Goal: Navigation & Orientation: Find specific page/section

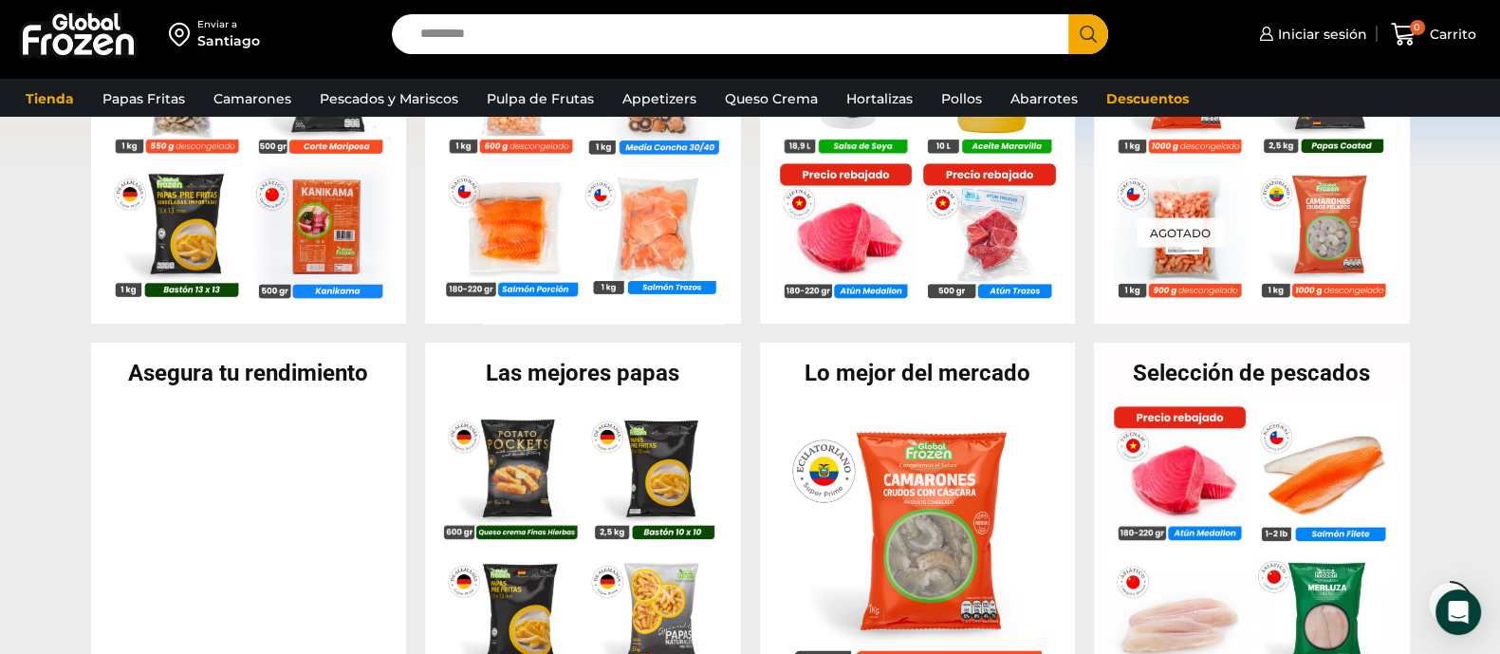
scroll to position [593, 0]
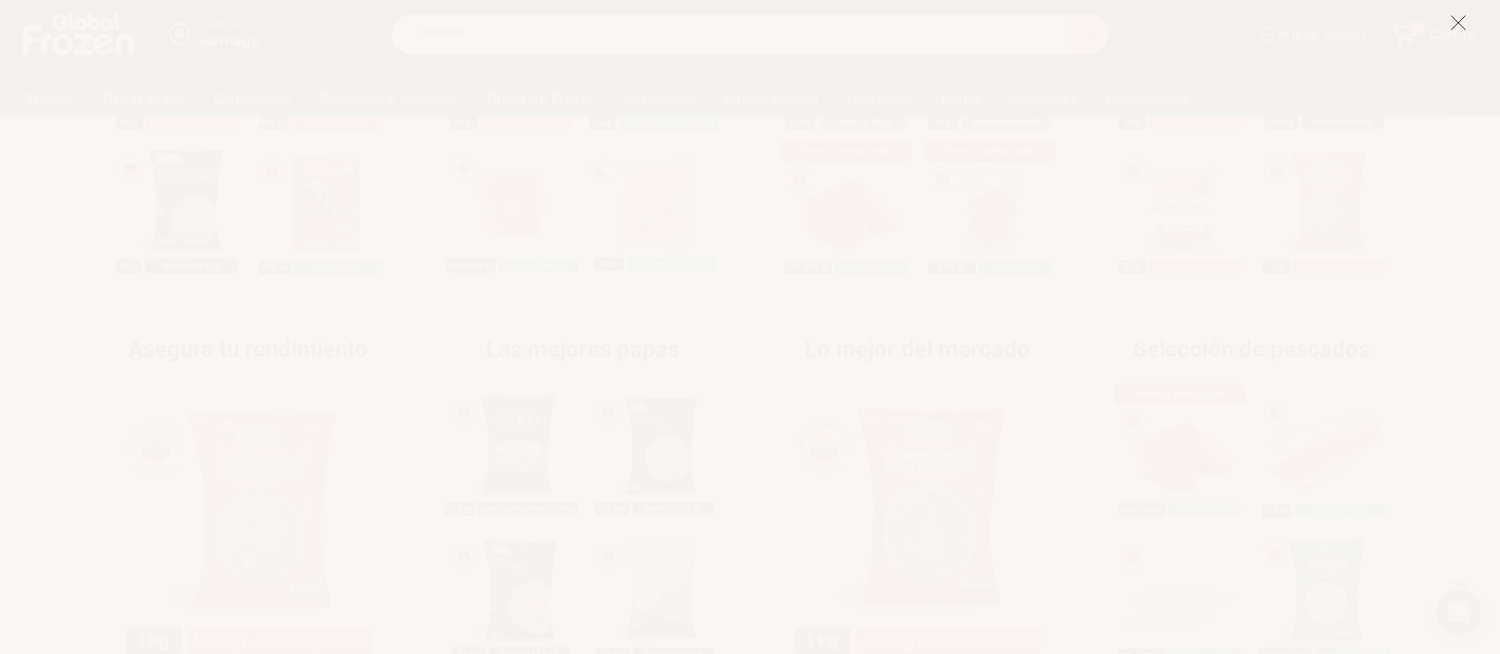
click at [1456, 15] on icon at bounding box center [1458, 22] width 17 height 17
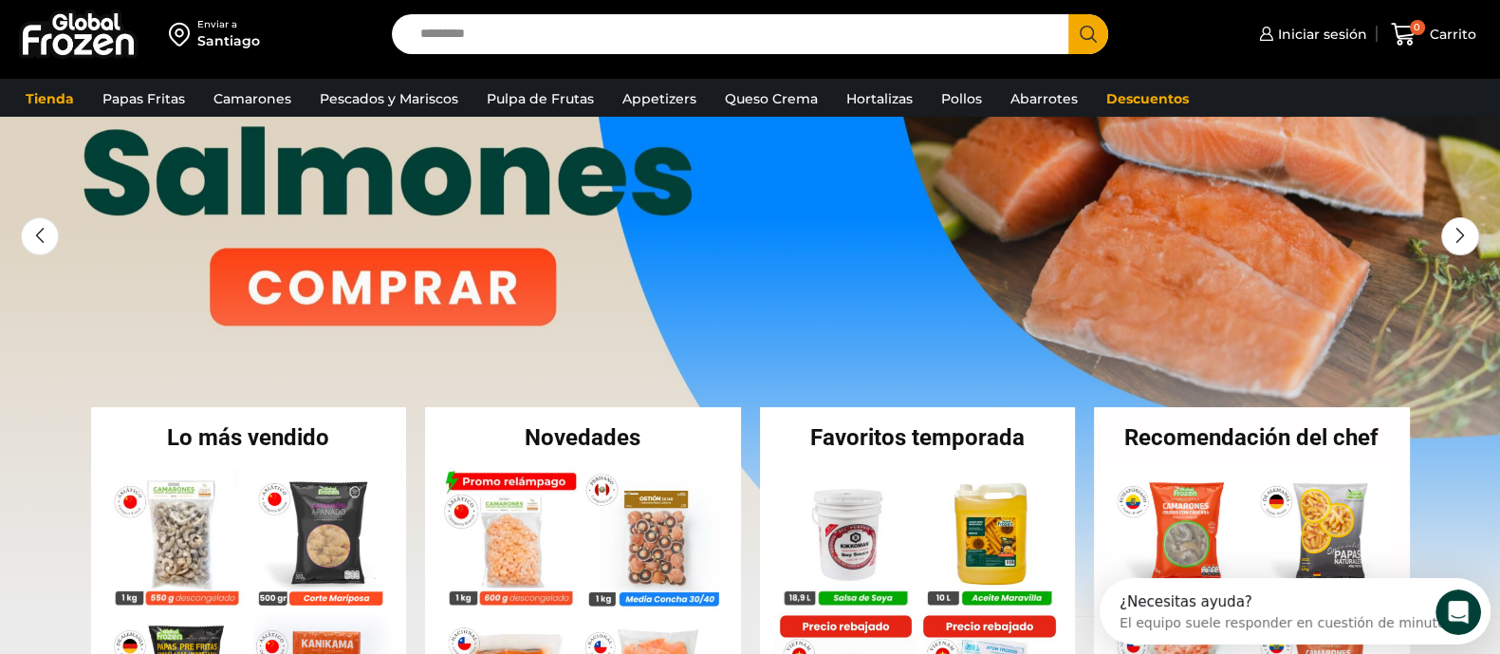
scroll to position [0, 0]
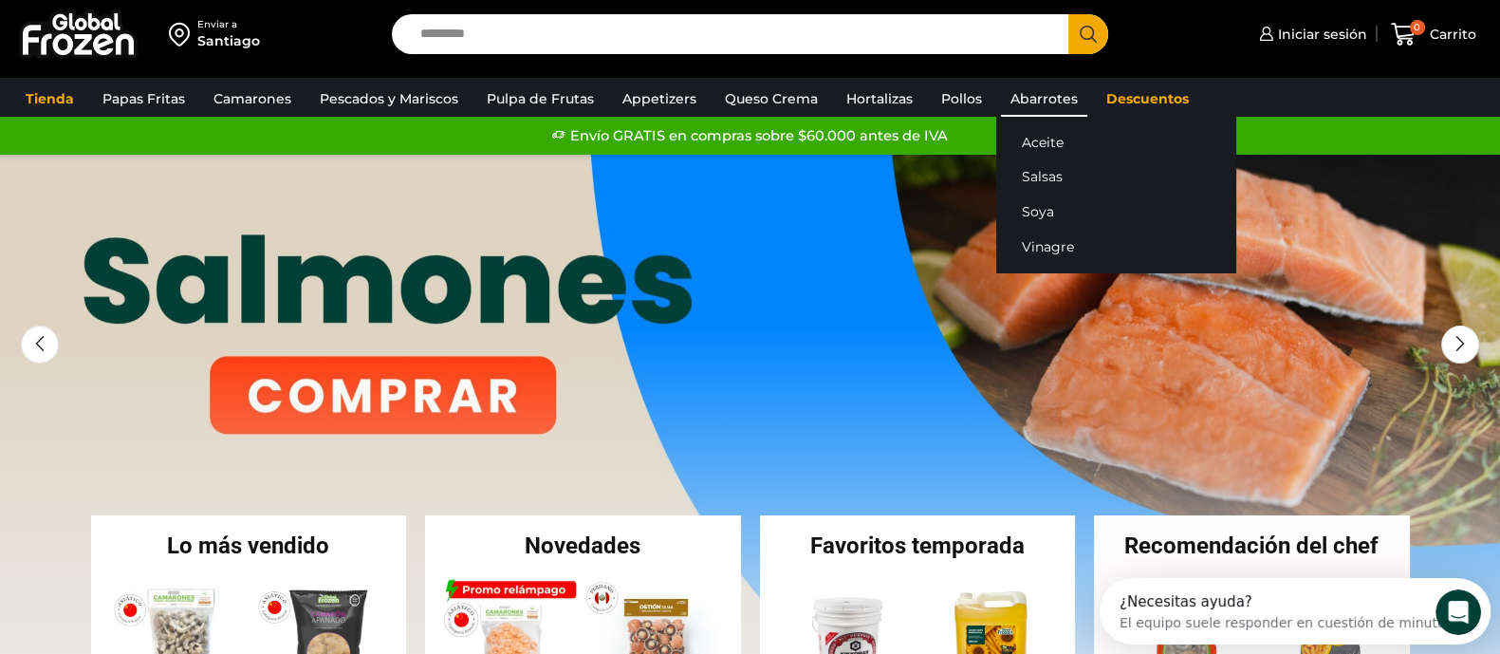
click at [1043, 101] on link "Abarrotes" at bounding box center [1044, 99] width 86 height 36
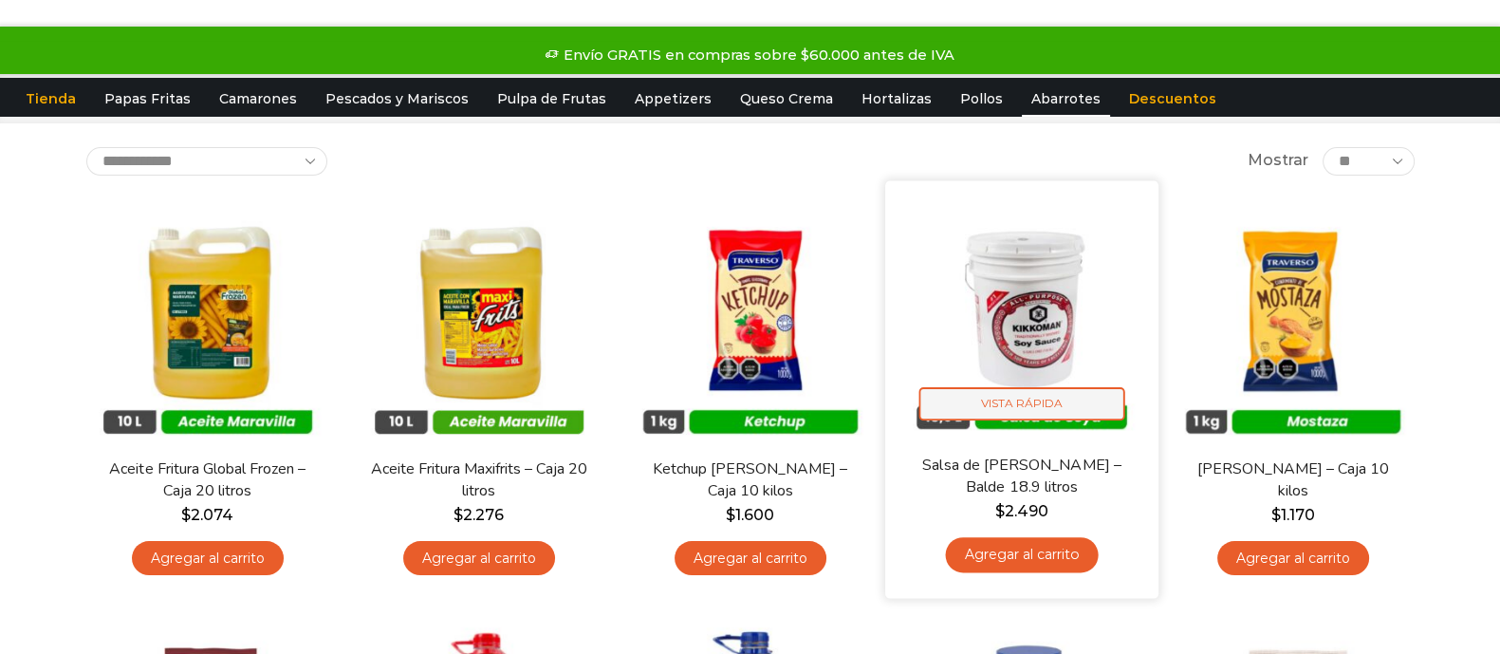
scroll to position [118, 0]
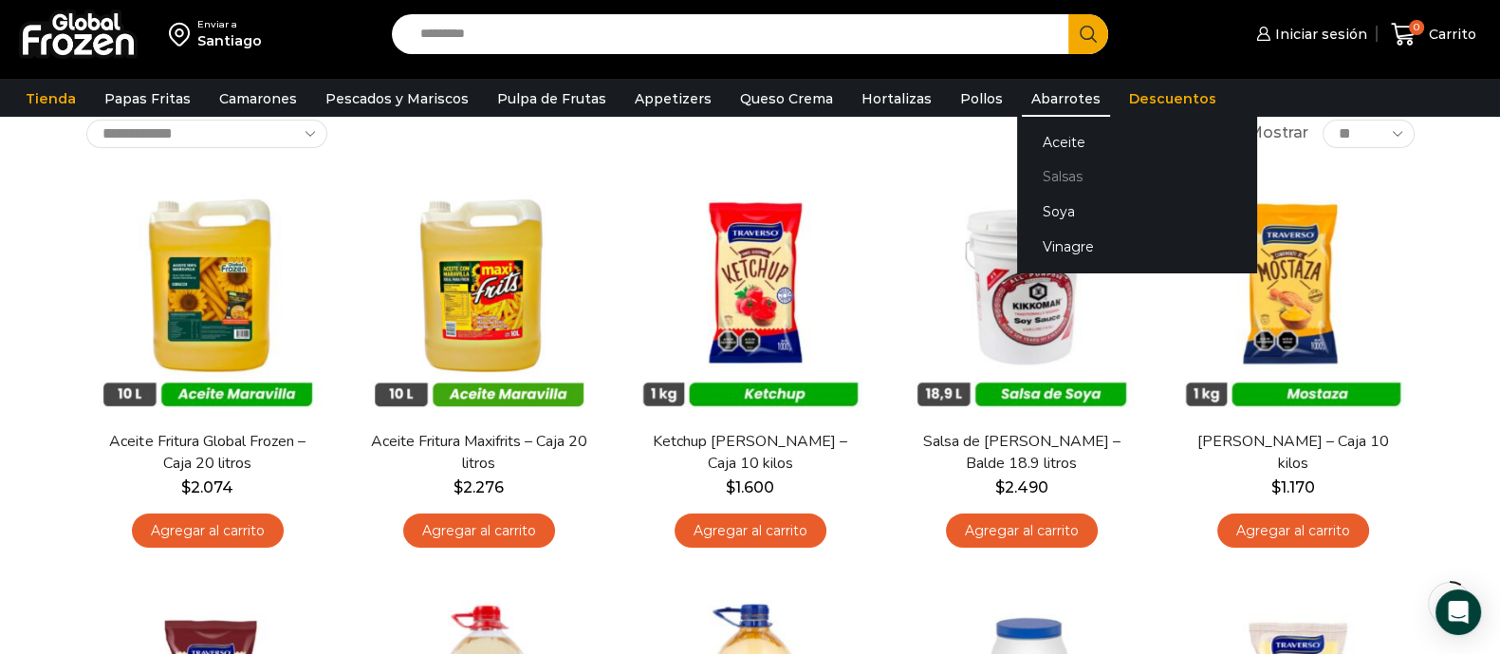
click at [1043, 171] on link "Salsas" at bounding box center [1136, 176] width 239 height 35
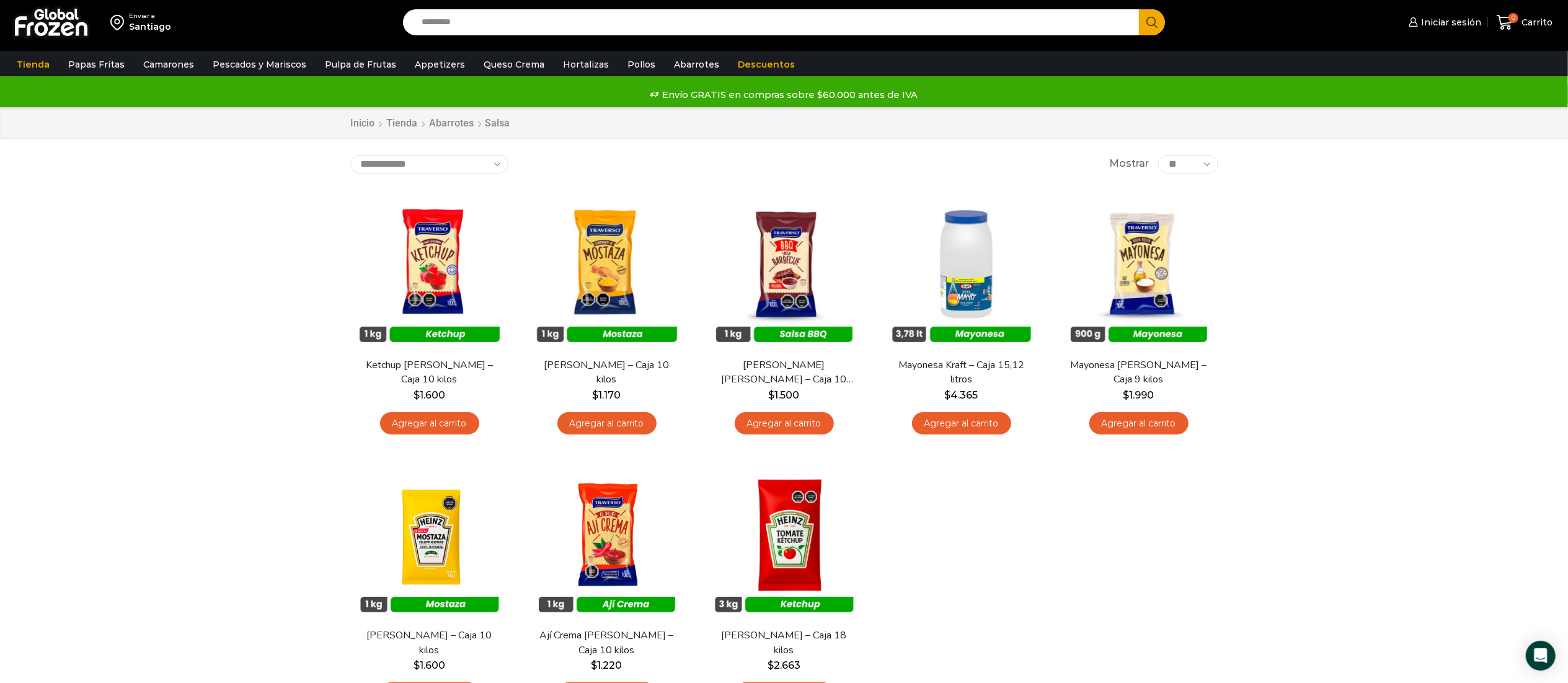
scroll to position [124, 0]
